Goal: Task Accomplishment & Management: Complete application form

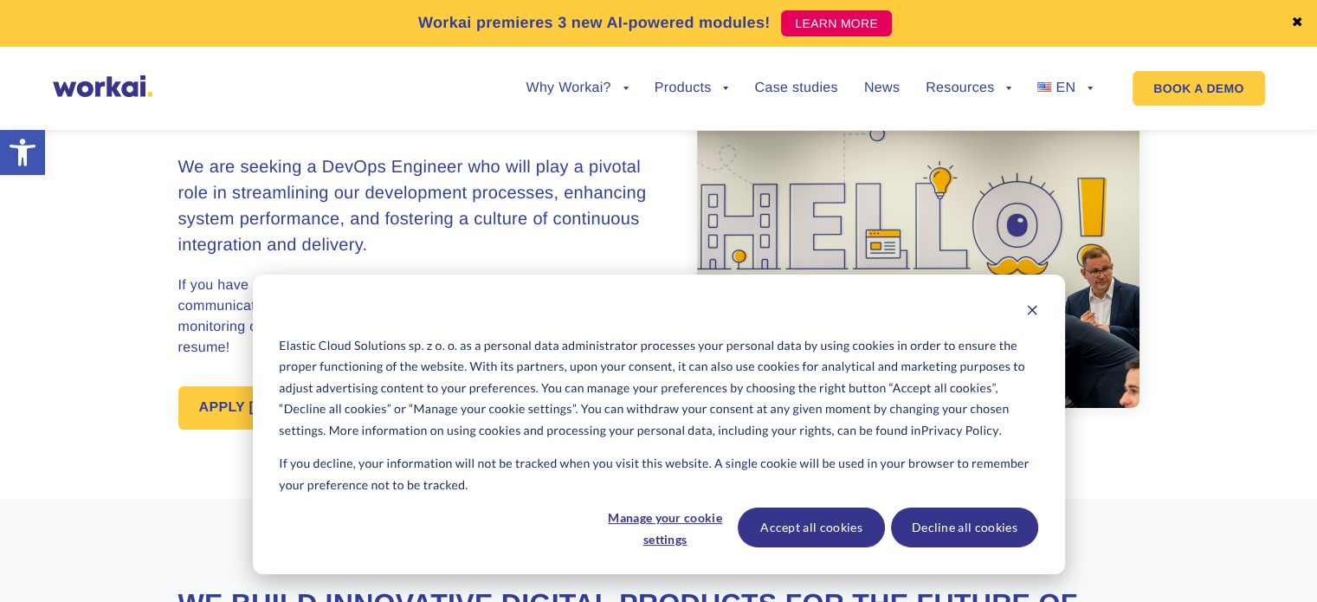
scroll to position [173, 0]
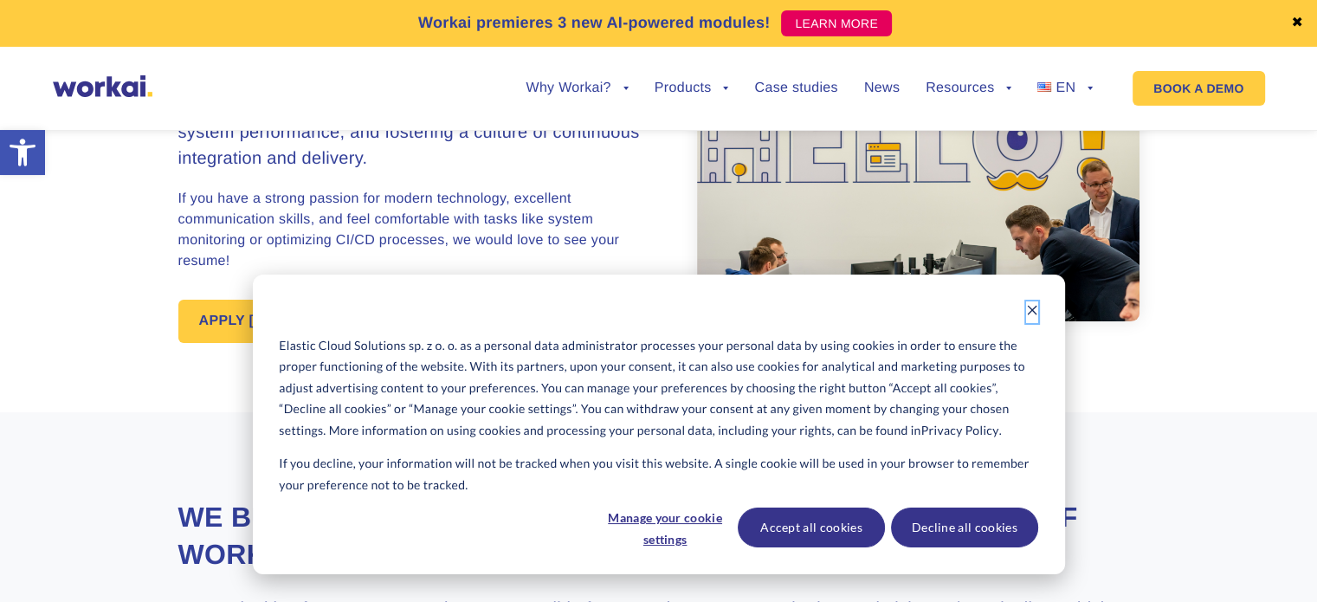
click at [1030, 310] on icon "Dismiss cookie banner" at bounding box center [1032, 310] width 12 height 12
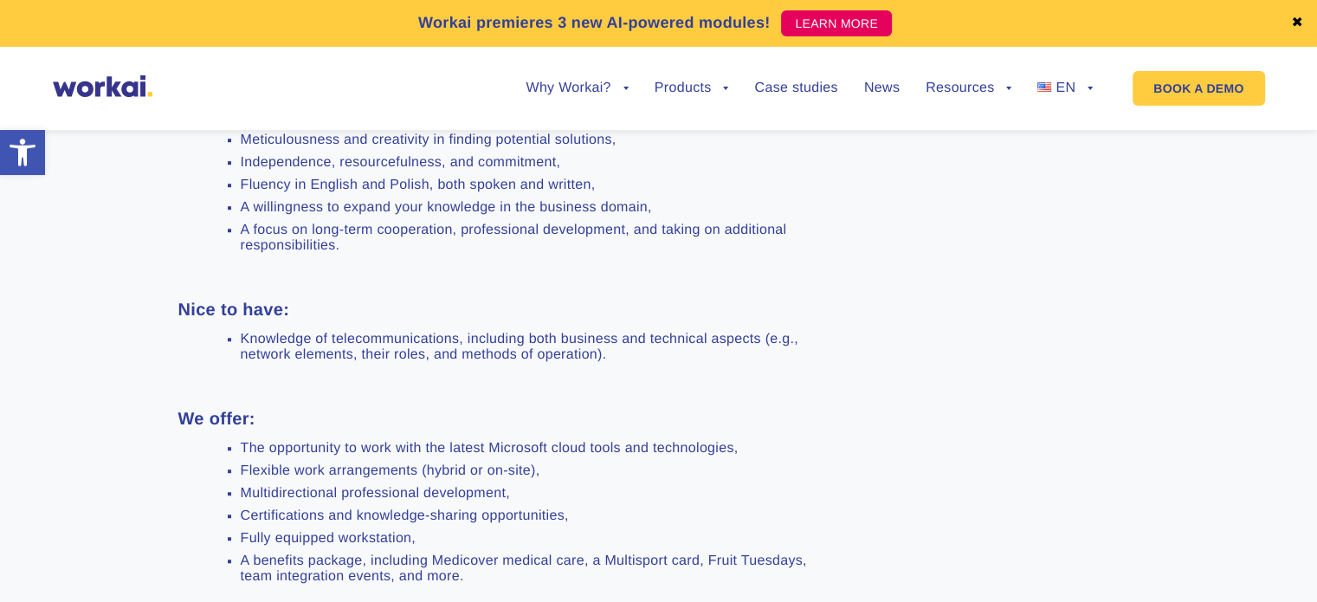
scroll to position [1299, 0]
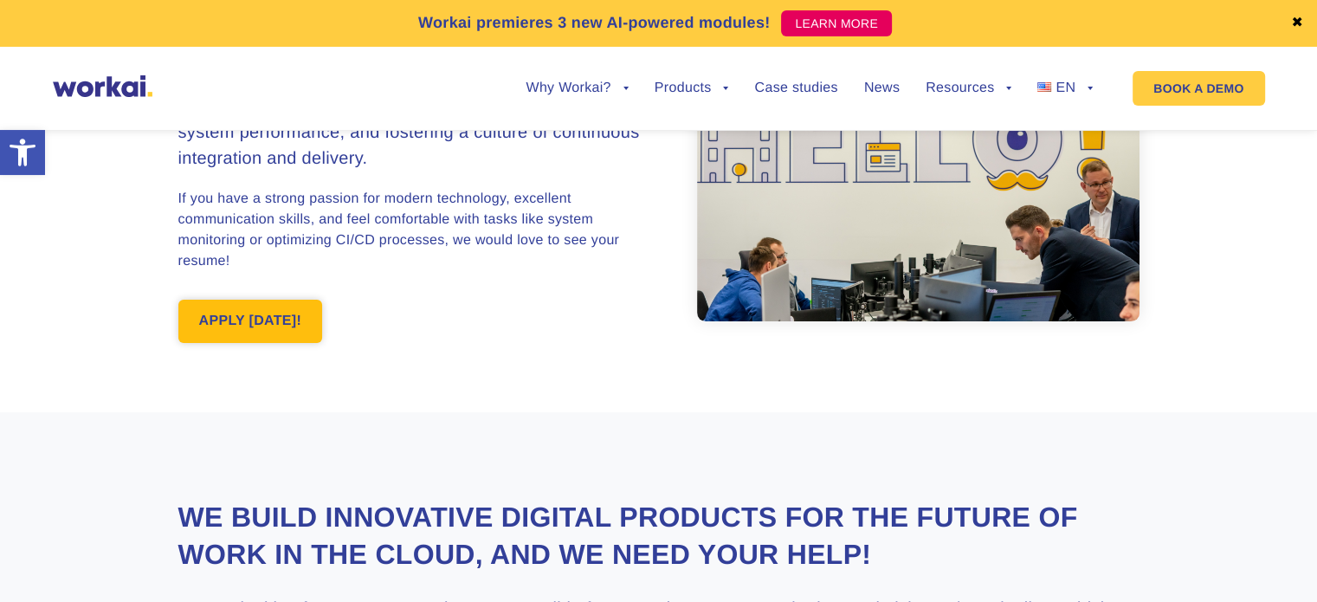
click at [201, 313] on link "APPLY [DATE]!" at bounding box center [250, 321] width 145 height 43
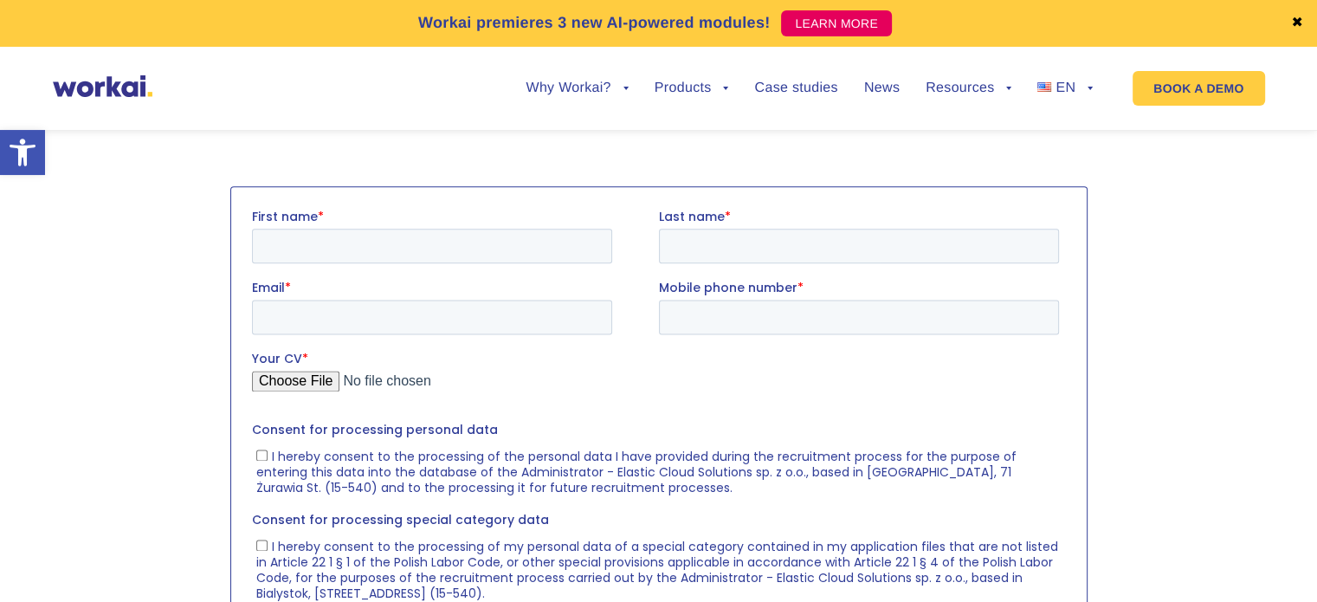
scroll to position [2174, 0]
click at [266, 248] on input "First name *" at bounding box center [431, 244] width 360 height 35
type input "[PERSON_NAME]"
type input "Frolov"
click at [333, 316] on input "Email *" at bounding box center [431, 315] width 360 height 35
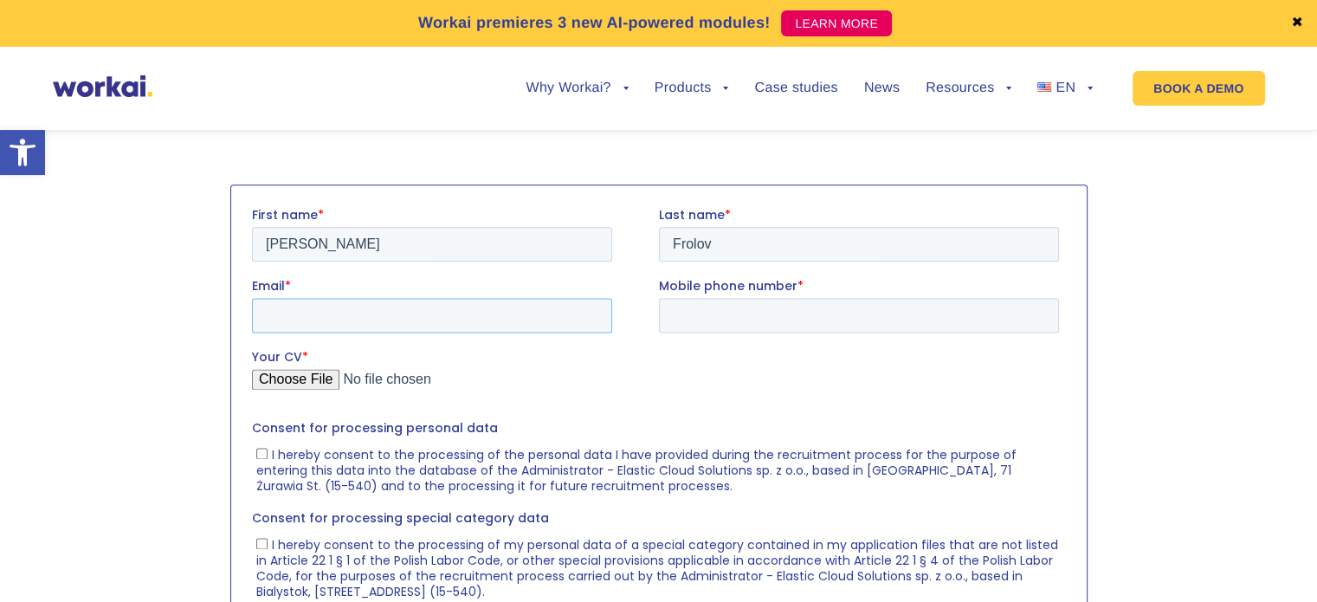
paste input "[EMAIL_ADDRESS][DOMAIN_NAME]"
type input "[EMAIL_ADDRESS][DOMAIN_NAME]"
click at [708, 318] on input "Mobile phone number *" at bounding box center [858, 315] width 400 height 35
type input "[PHONE_NUMBER]"
click at [328, 370] on input "Your CV *" at bounding box center [654, 386] width 807 height 35
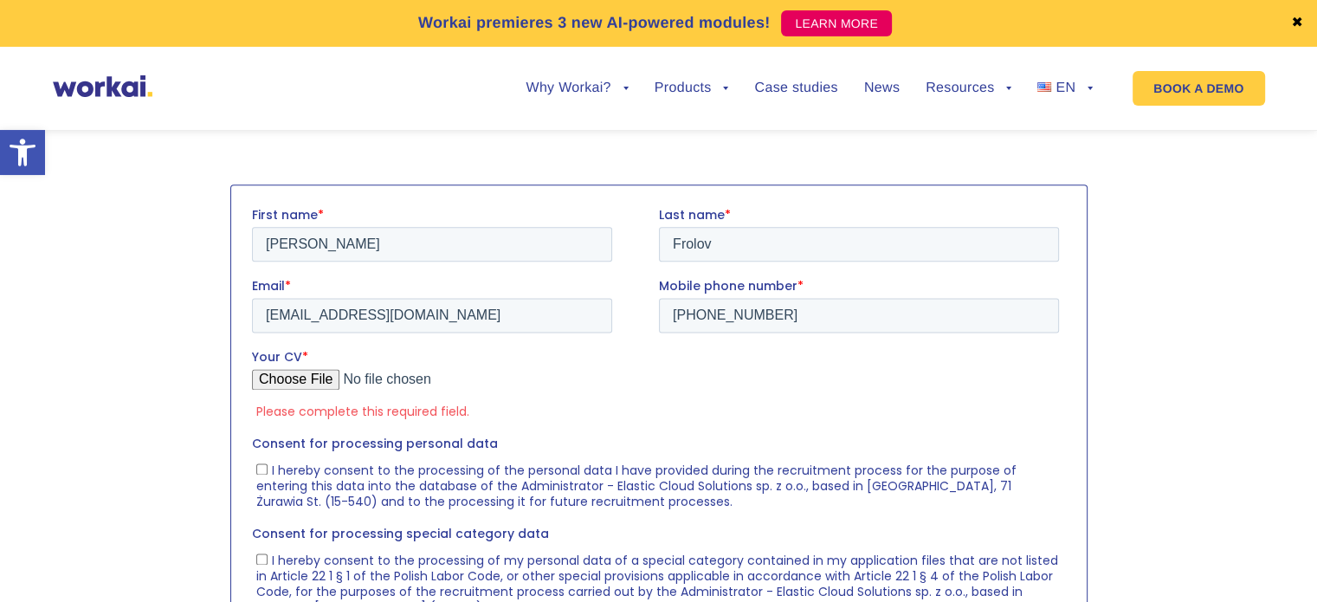
type input "C:\fakepath\CV [PERSON_NAME].pdf"
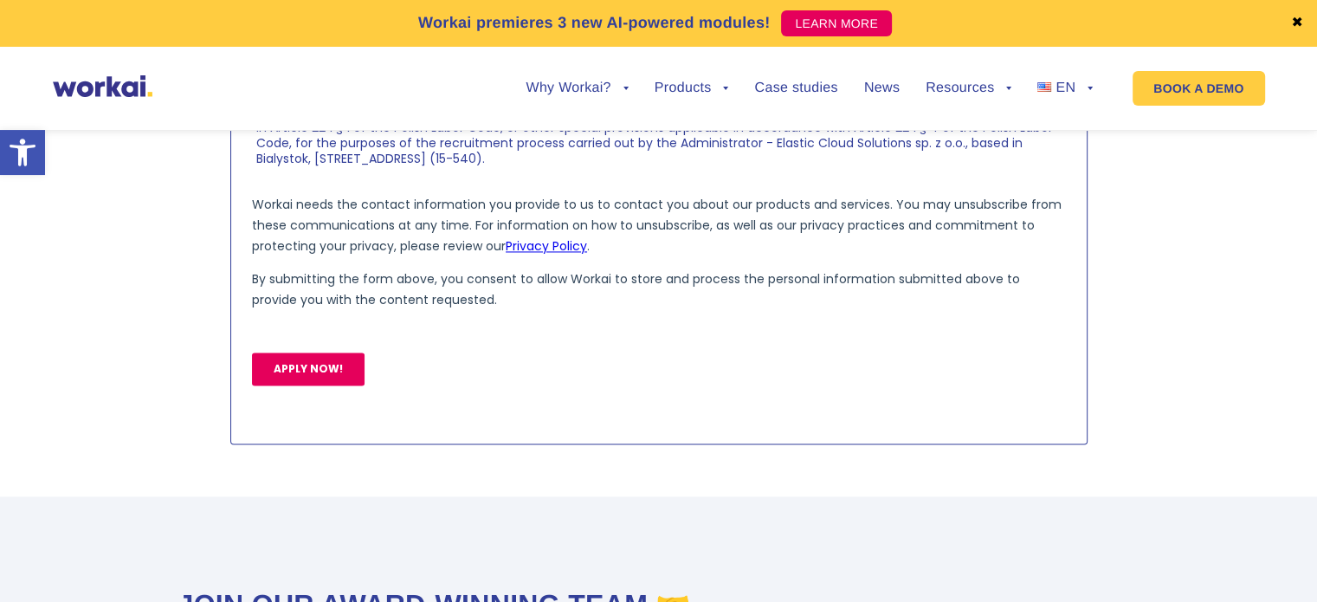
scroll to position [2520, 0]
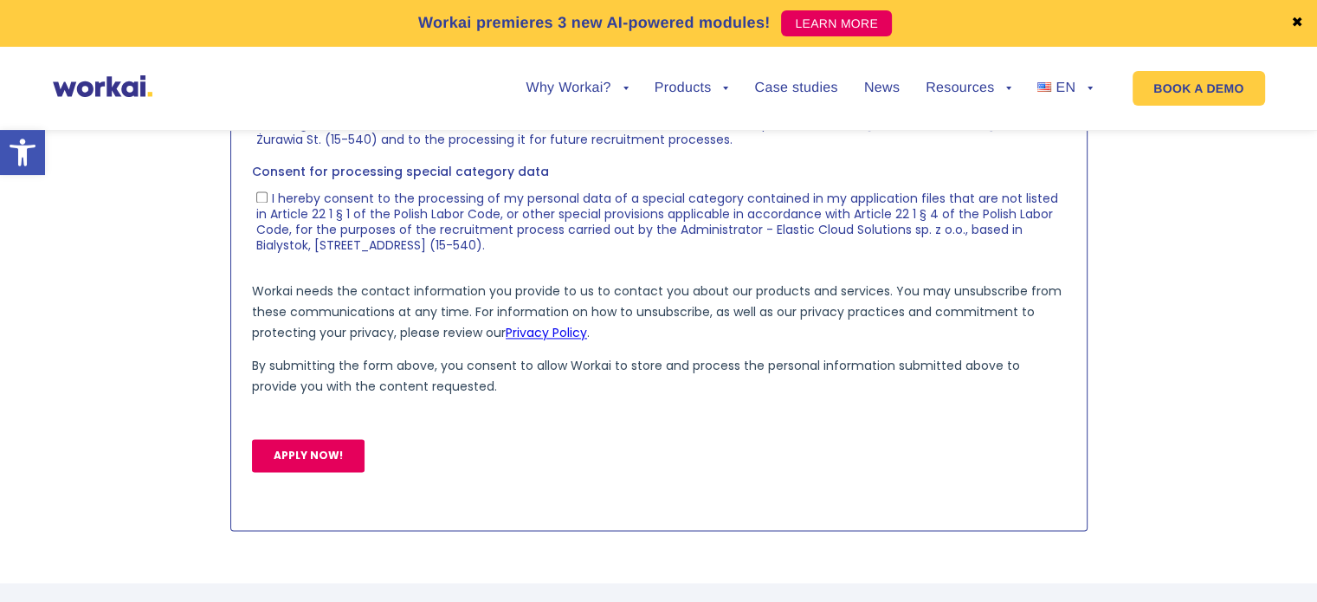
click at [299, 468] on input "APPLY NOW!" at bounding box center [307, 456] width 113 height 33
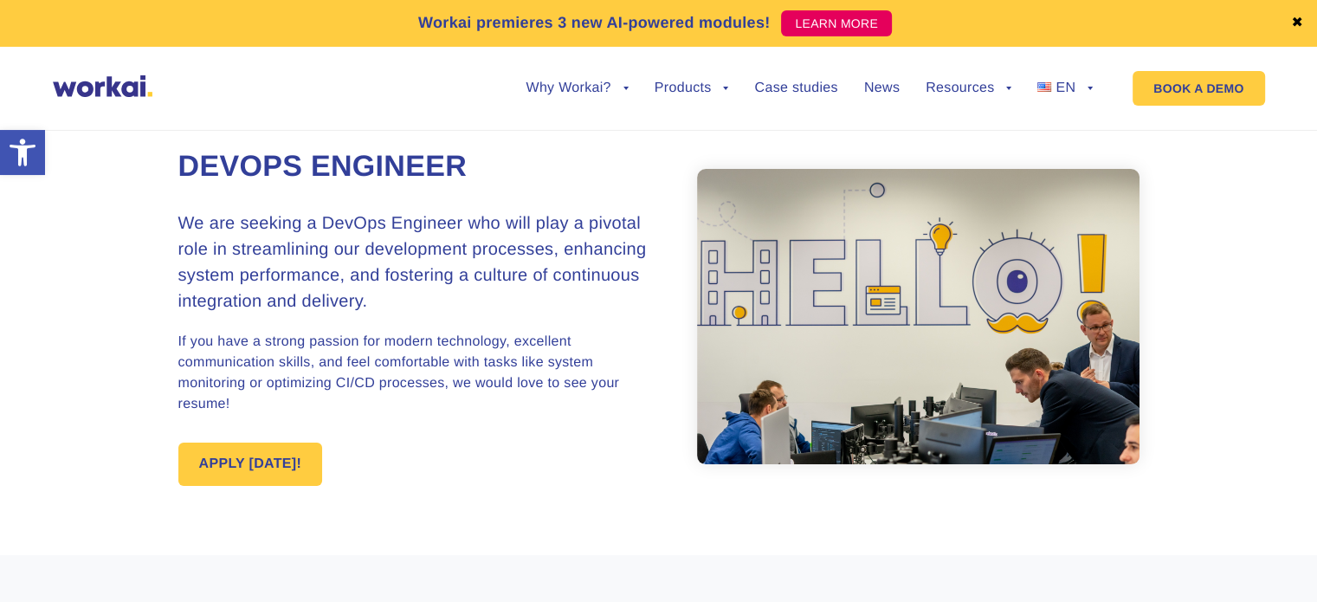
scroll to position [0, 0]
